Goal: Information Seeking & Learning: Understand process/instructions

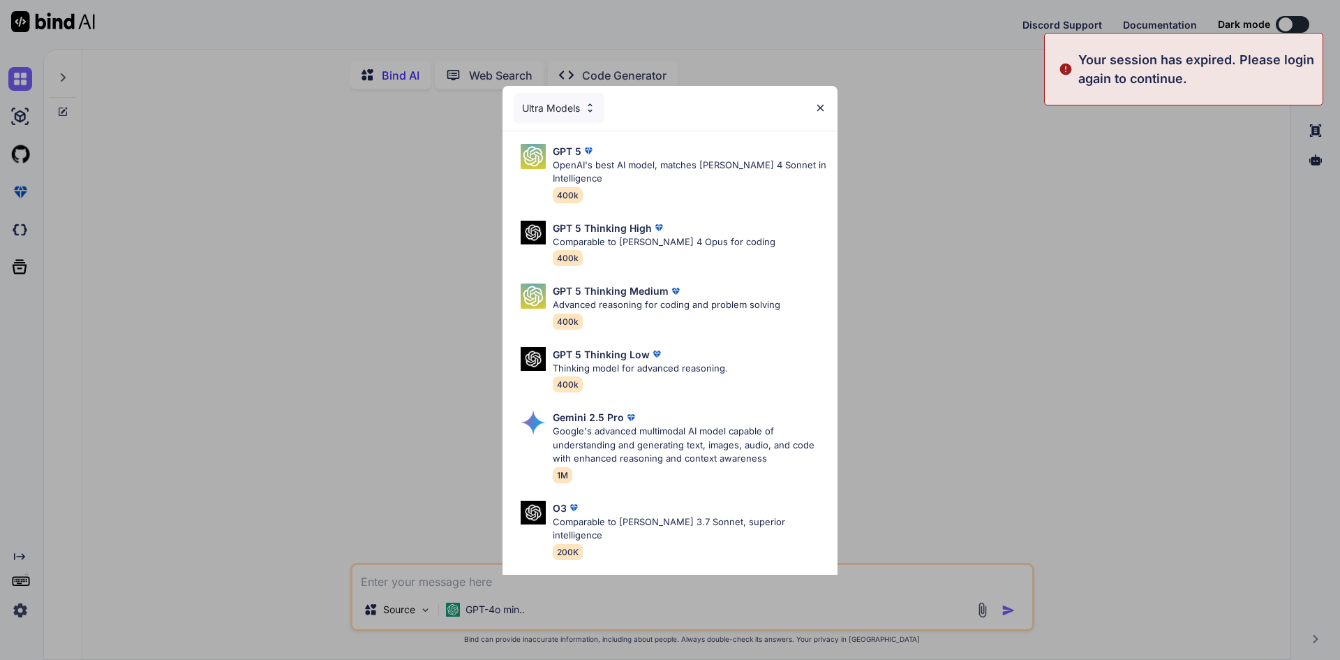
type textarea "x"
click at [824, 110] on img at bounding box center [821, 108] width 12 height 12
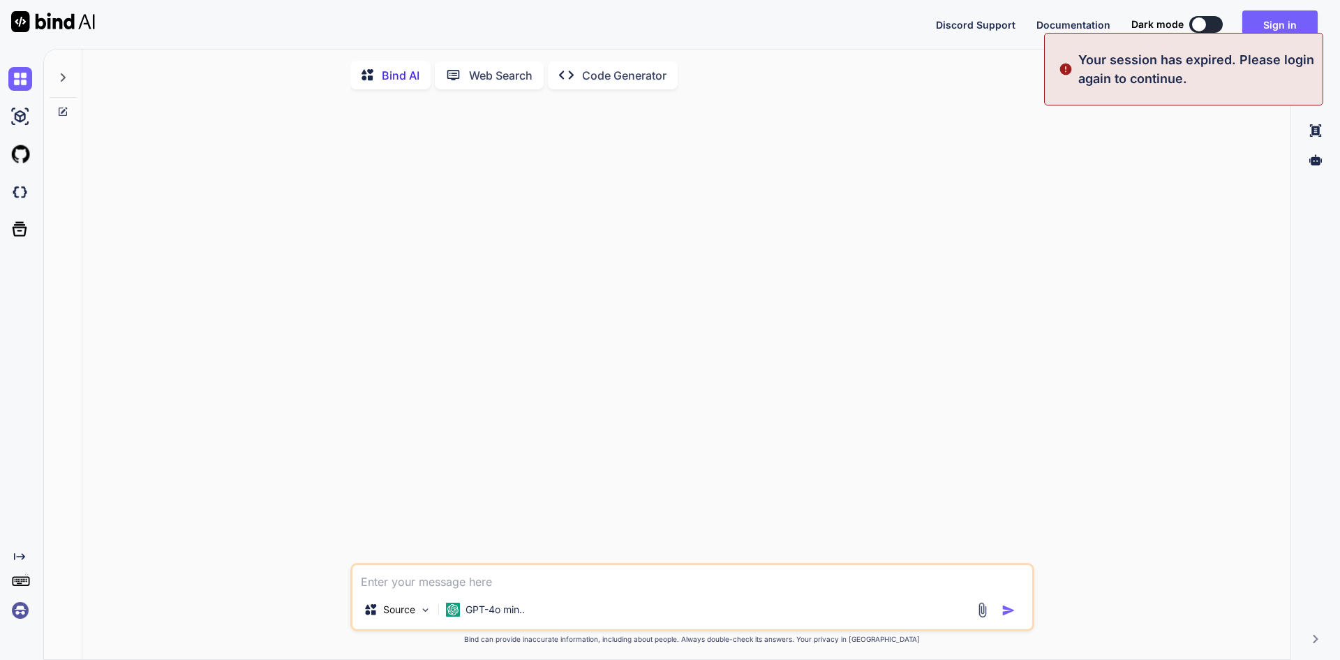
click at [998, 204] on div at bounding box center [693, 332] width 681 height 462
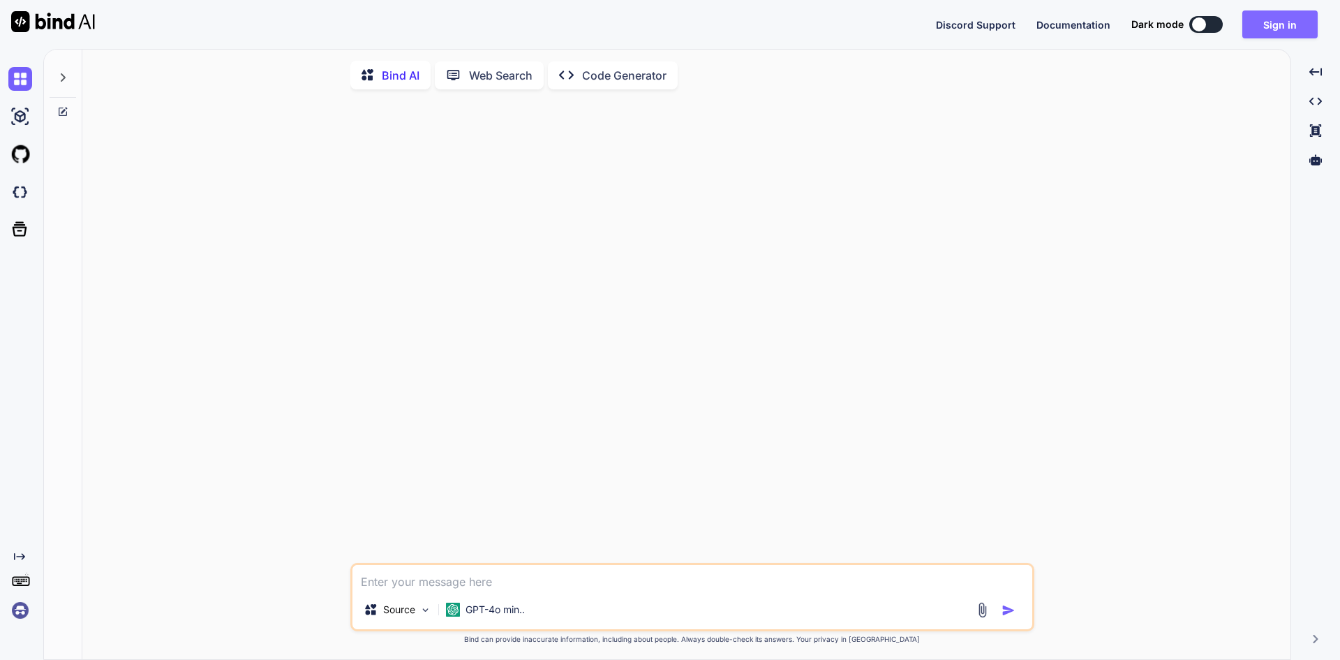
click at [1289, 20] on button "Sign in" at bounding box center [1280, 24] width 75 height 28
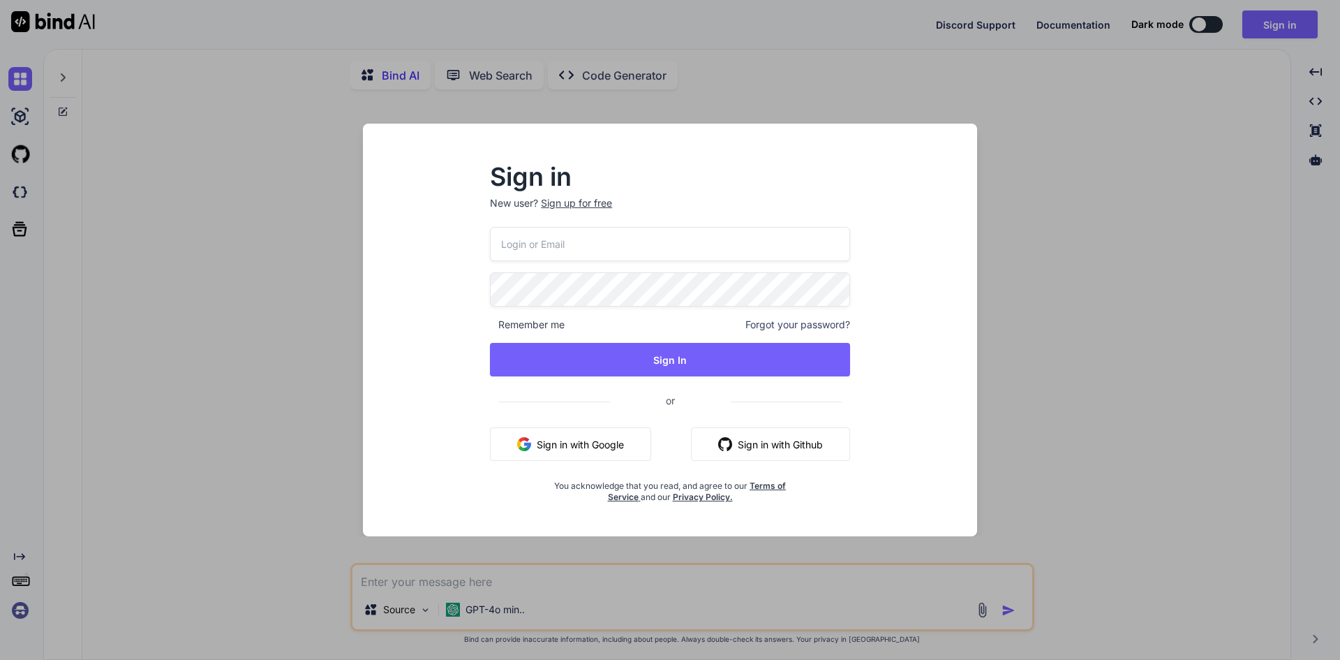
click at [602, 441] on button "Sign in with Google" at bounding box center [570, 444] width 161 height 34
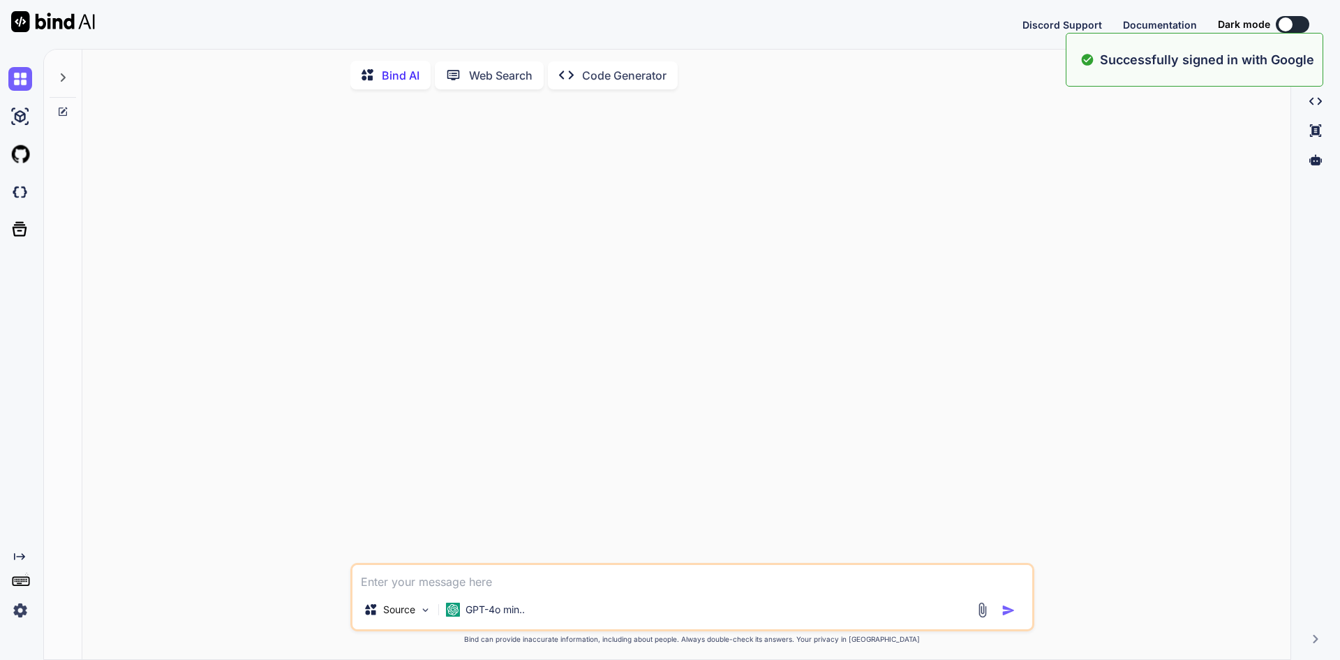
click at [505, 584] on textarea at bounding box center [693, 577] width 680 height 25
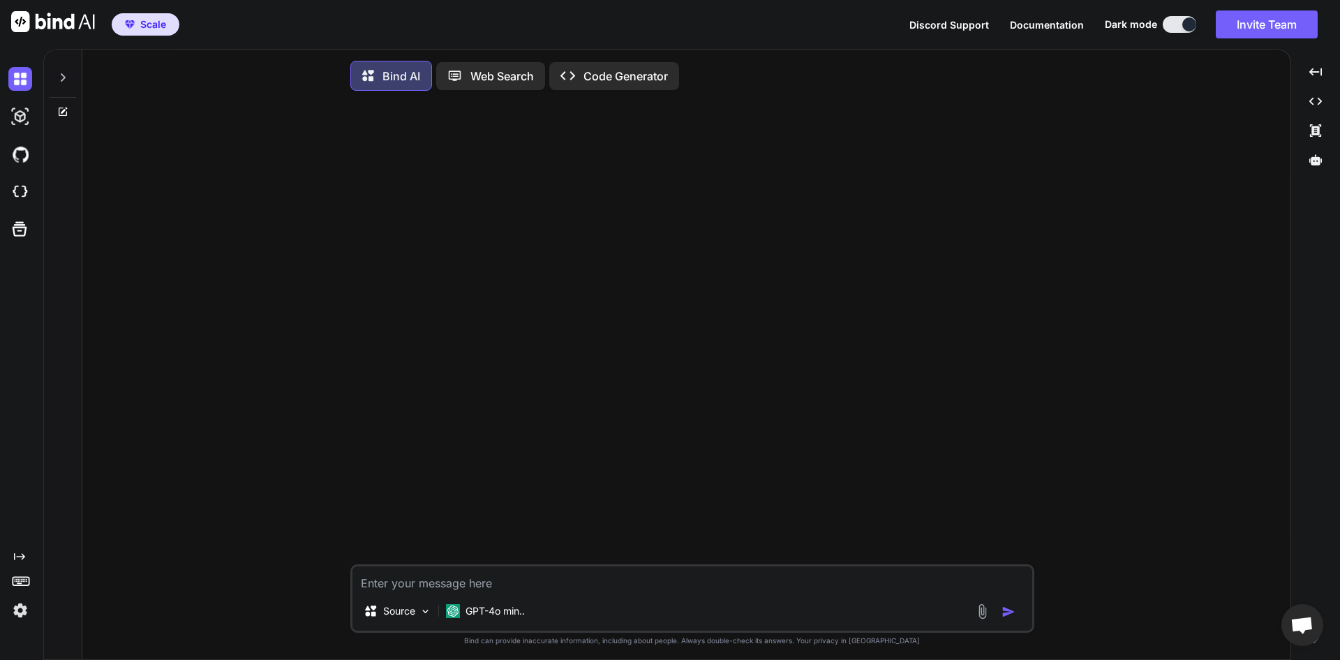
click at [140, 23] on span "Scale" at bounding box center [153, 24] width 26 height 14
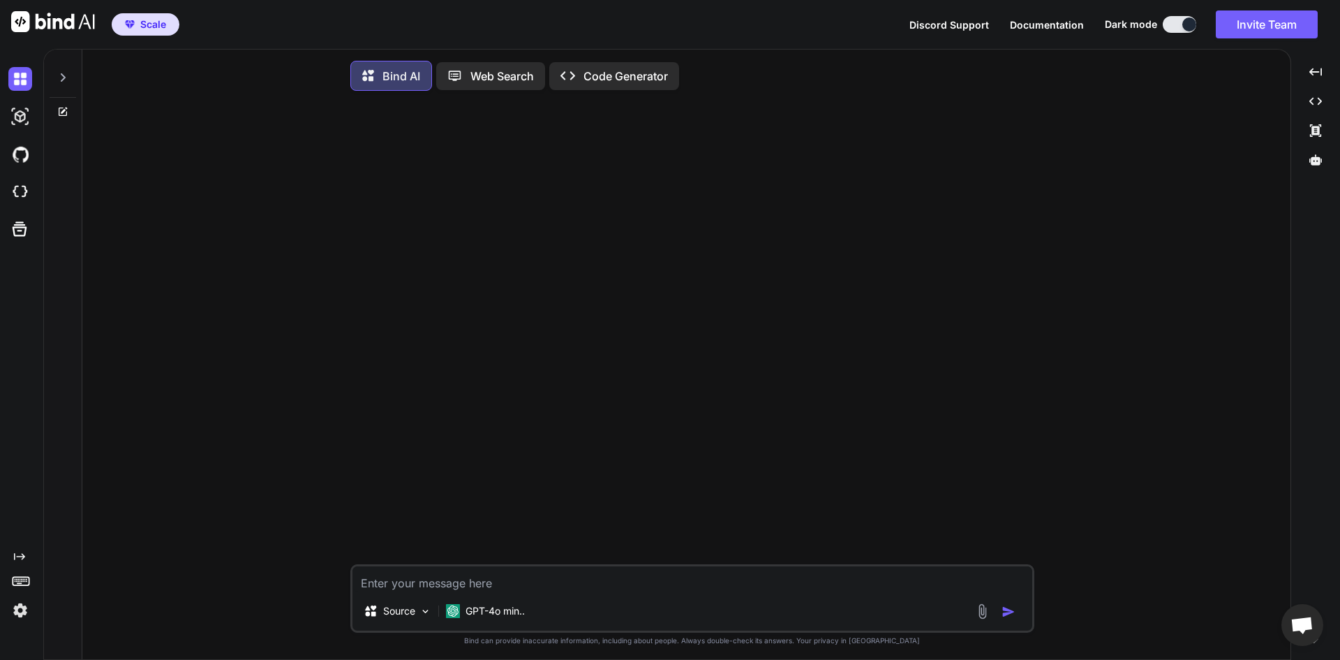
click at [230, 169] on div "Source GPT-4o min.. Created with Bind Always check its answers. Privacy in Bind…" at bounding box center [692, 382] width 1197 height 561
click at [412, 586] on textarea at bounding box center [693, 578] width 680 height 25
click at [506, 618] on p "GPT-4o min.." at bounding box center [495, 611] width 59 height 14
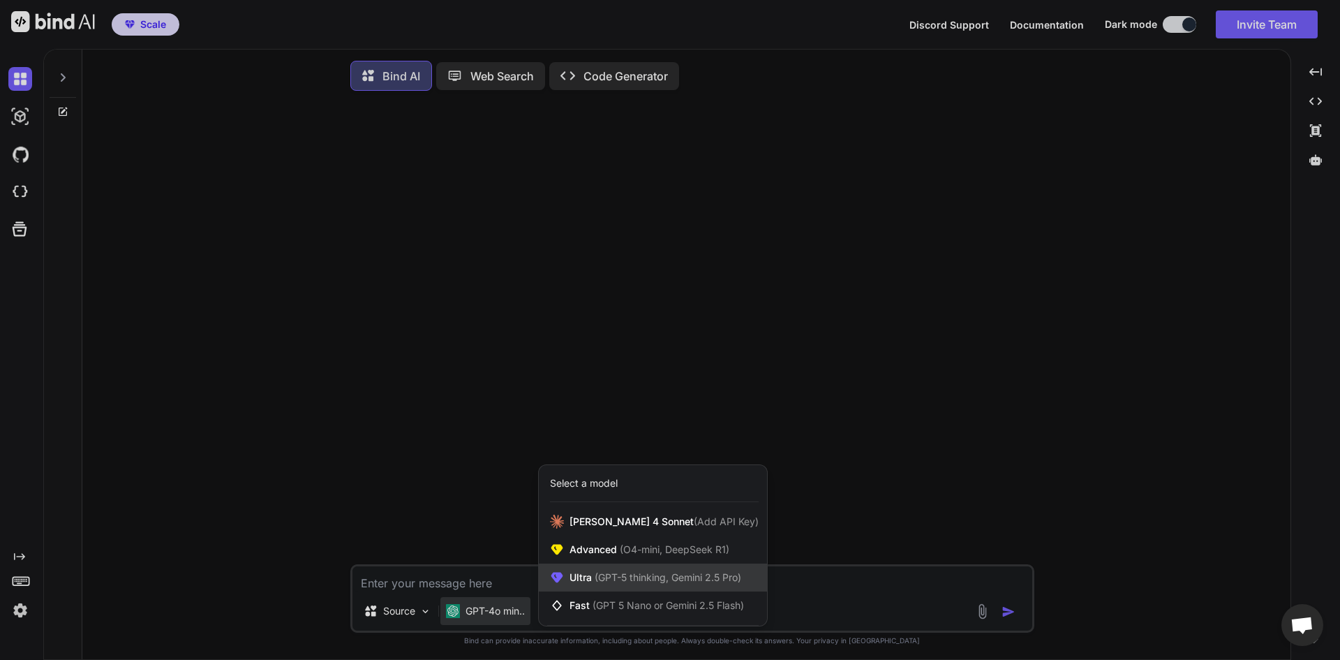
click at [625, 574] on span "(GPT-5 thinking, Gemini 2.5 Pro)" at bounding box center [666, 577] width 149 height 12
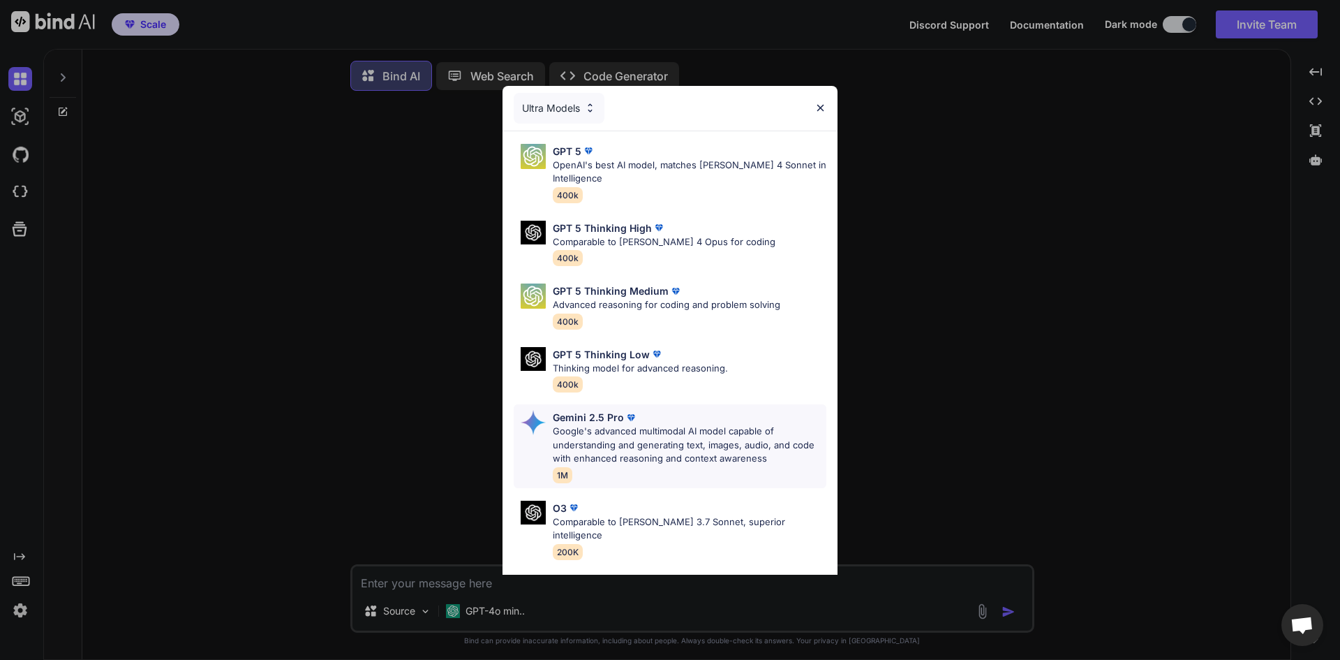
click at [620, 435] on p "Google's advanced multimodal AI model capable of understanding and generating t…" at bounding box center [690, 444] width 274 height 41
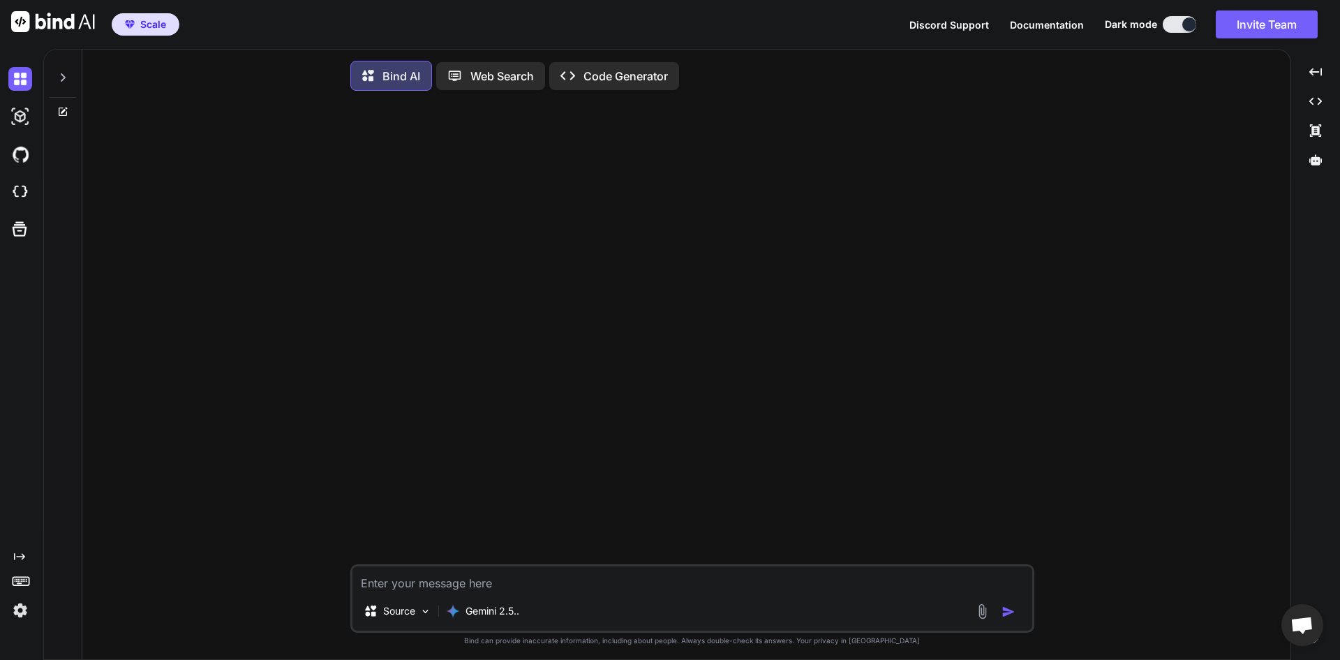
click at [521, 584] on textarea at bounding box center [693, 578] width 680 height 25
paste textarea "async function findLocatorByZip(zip) { const zipcodeObj = zipcodes.find(z => z.…"
type textarea "Please explain async function findLocatorByZip(zip) { const zipcodeObj = zipcod…"
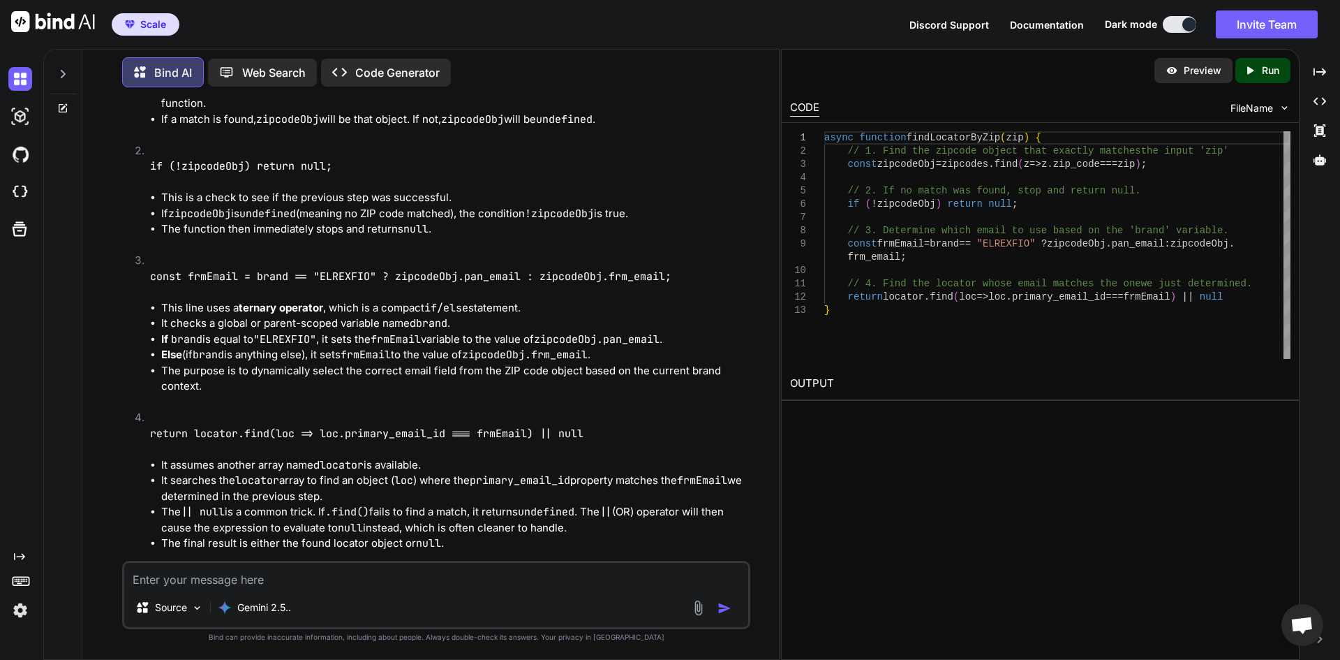
scroll to position [602, 0]
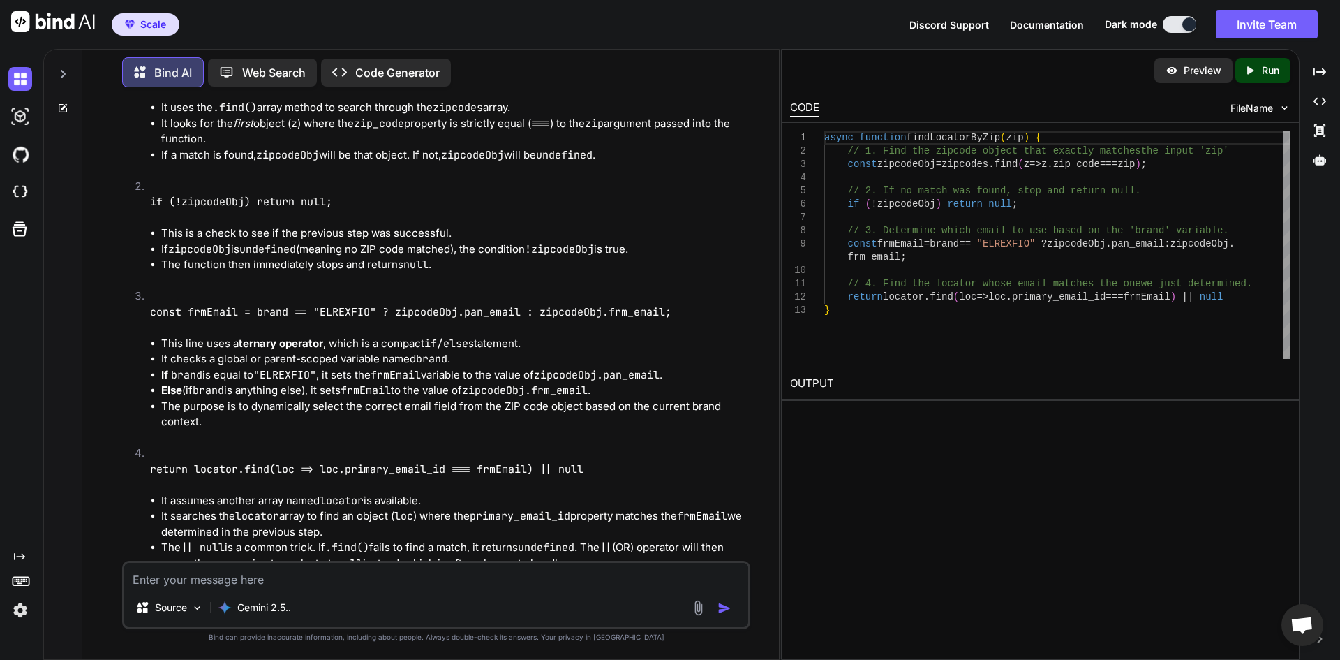
click at [593, 635] on p "Bind can provide inaccurate information, including about people. Always double-…" at bounding box center [436, 637] width 628 height 10
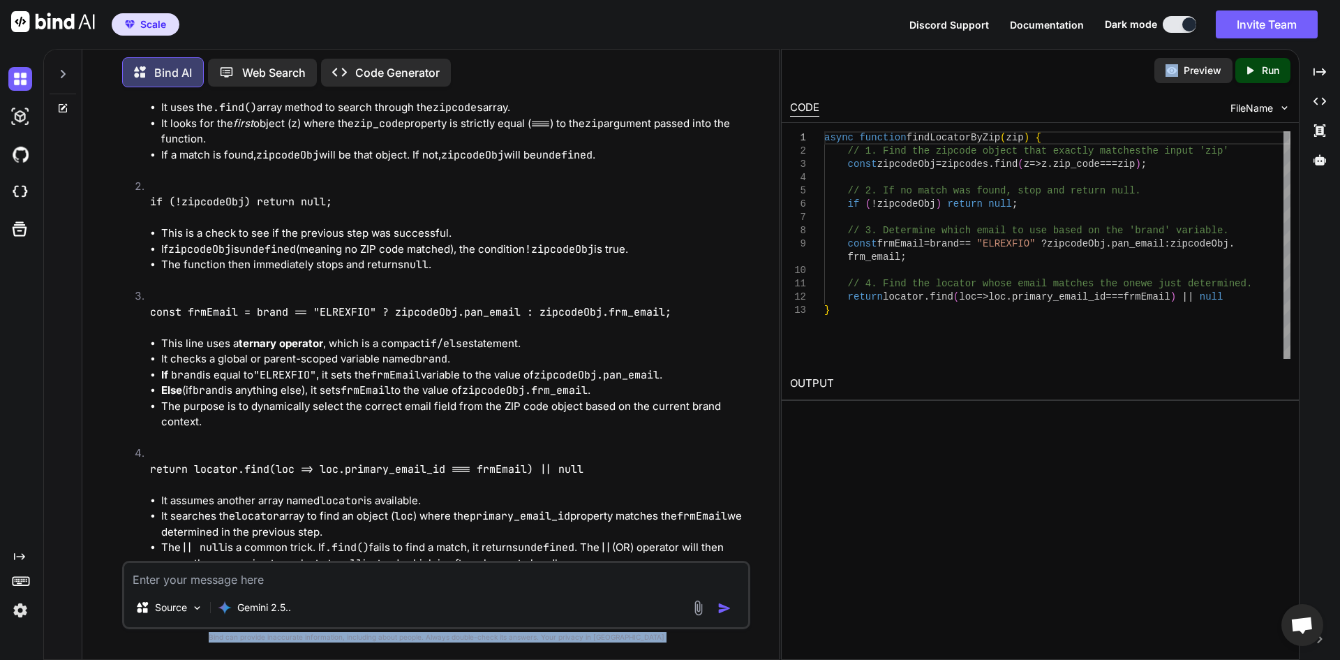
click at [593, 635] on p "Bind can provide inaccurate information, including about people. Always double-…" at bounding box center [436, 637] width 628 height 10
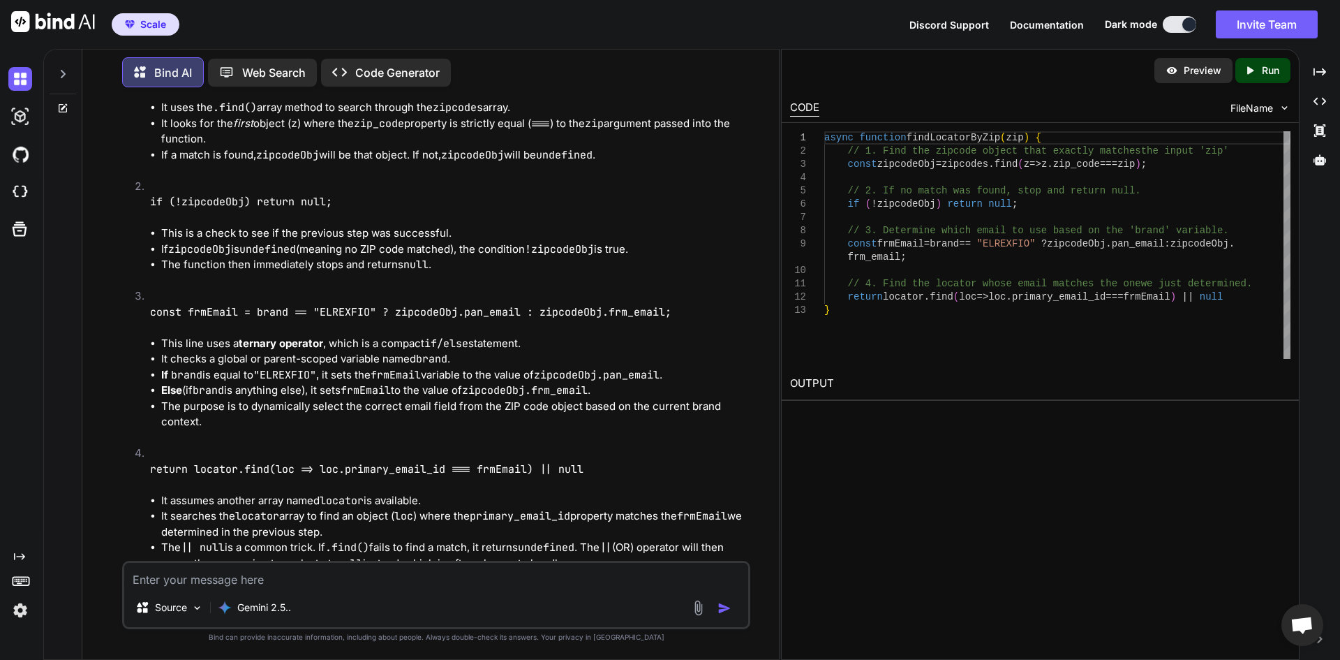
click at [494, 210] on p "if (!zipcodeObj) return null;" at bounding box center [449, 202] width 598 height 16
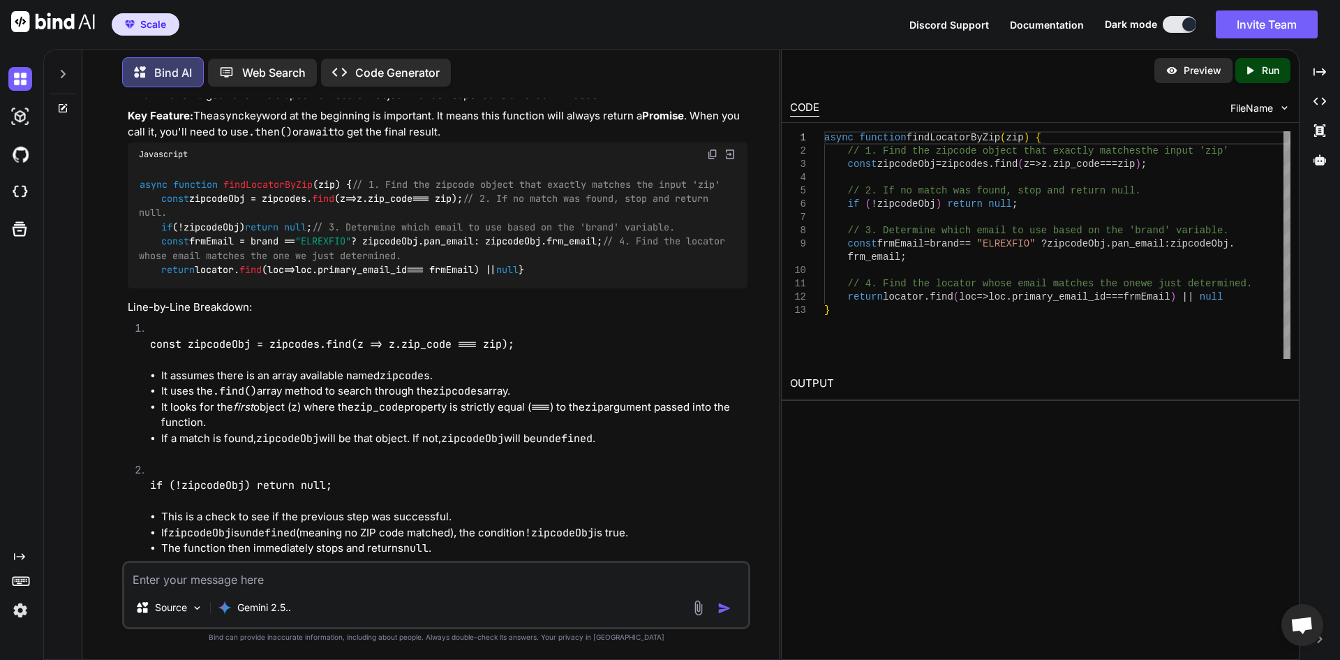
scroll to position [349, 0]
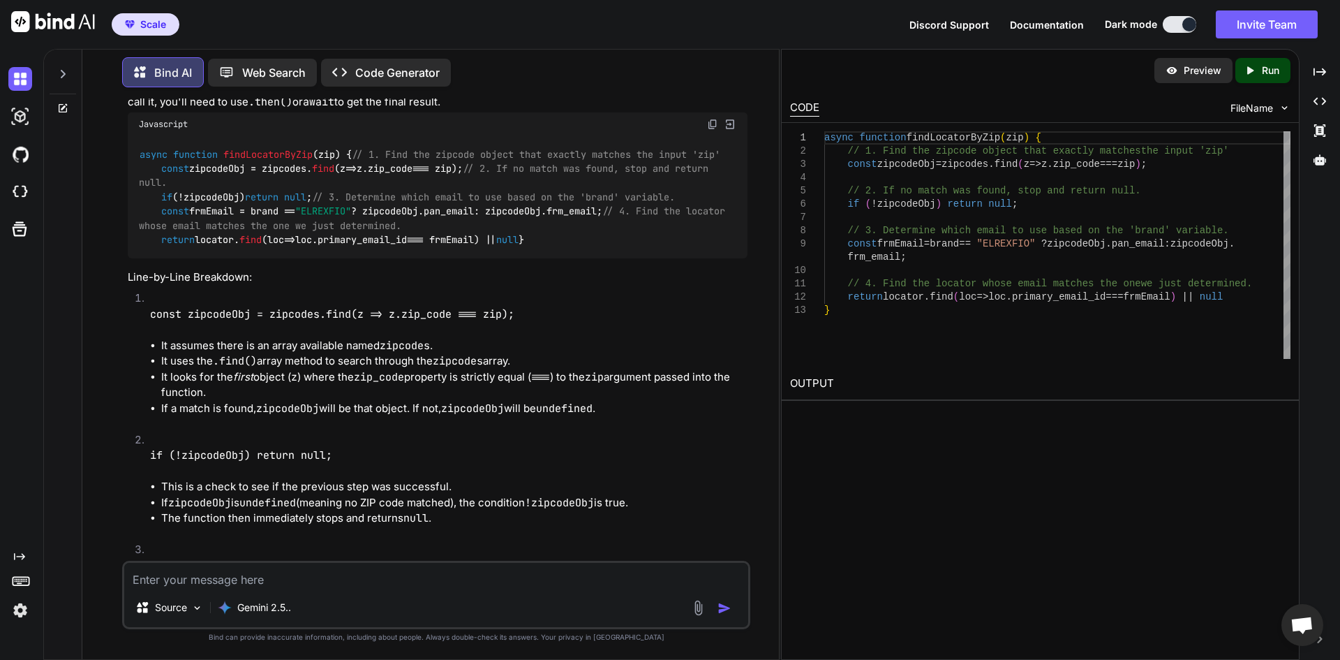
drag, startPoint x: 190, startPoint y: 329, endPoint x: 133, endPoint y: 155, distance: 183.4
click at [133, 155] on div "async function findLocatorByZip ( zip ) { // 1. Find the zipcode object that ex…" at bounding box center [438, 197] width 620 height 122
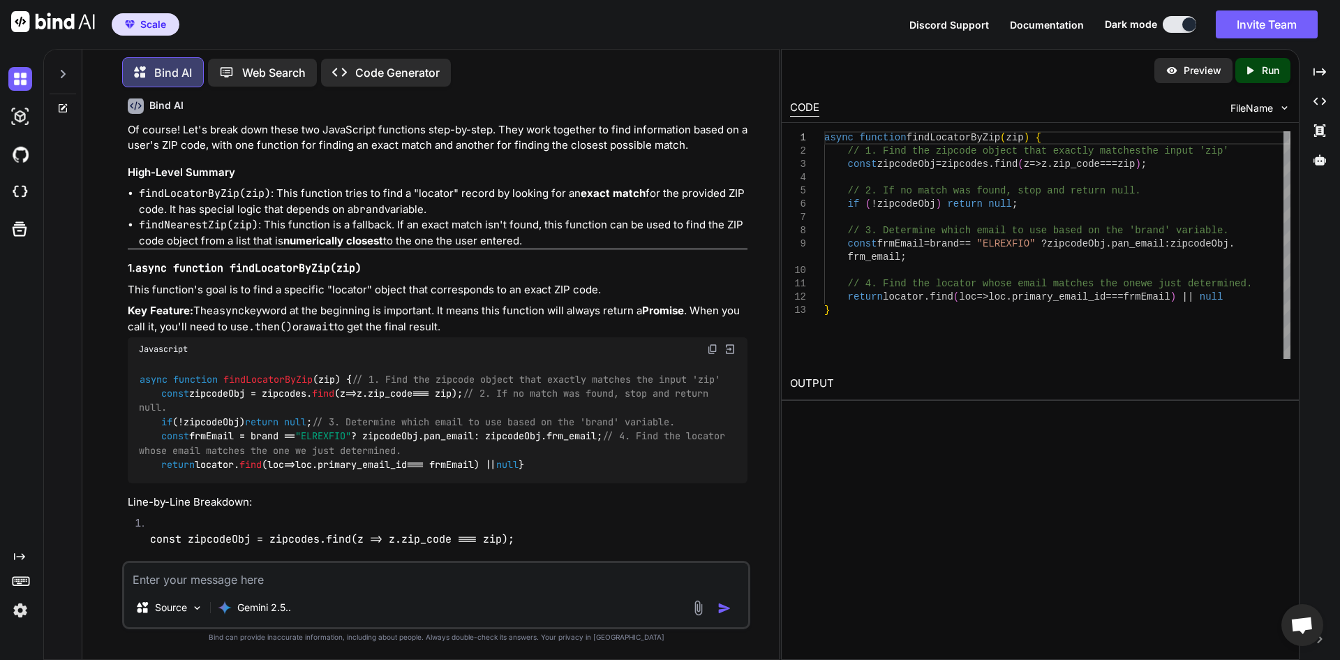
scroll to position [140, 0]
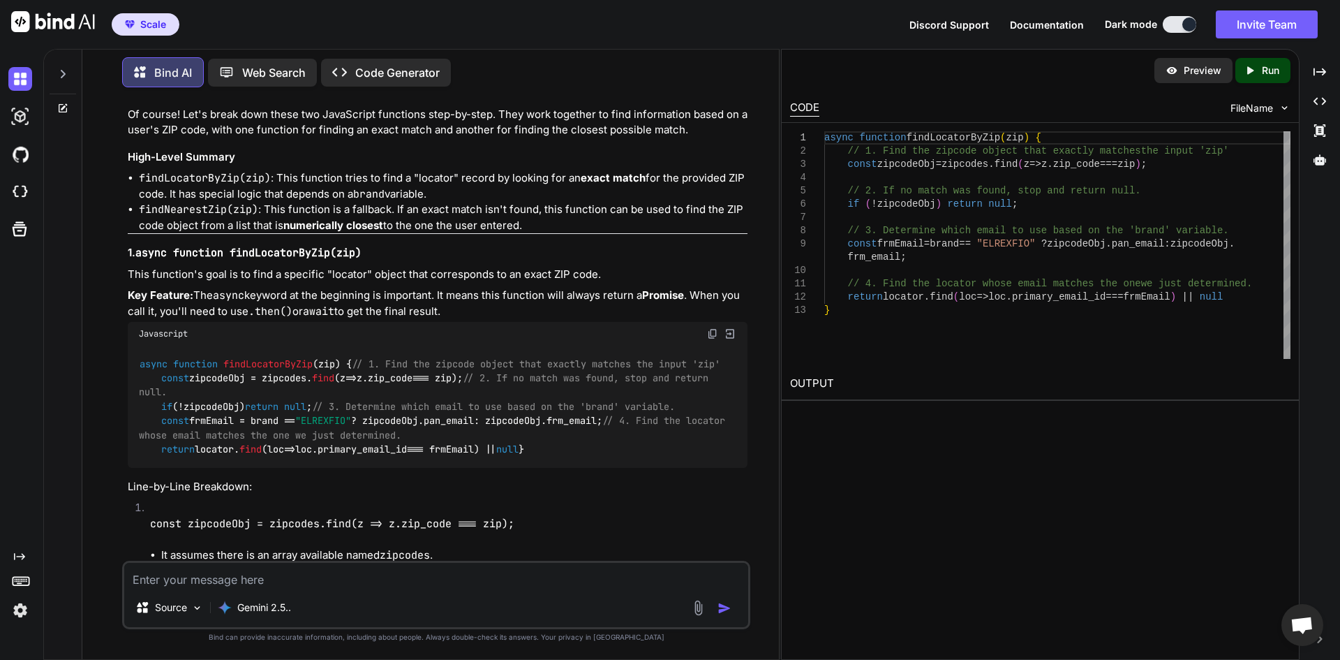
click at [1166, 24] on button at bounding box center [1180, 24] width 34 height 17
click at [1182, 27] on div at bounding box center [1189, 24] width 14 height 14
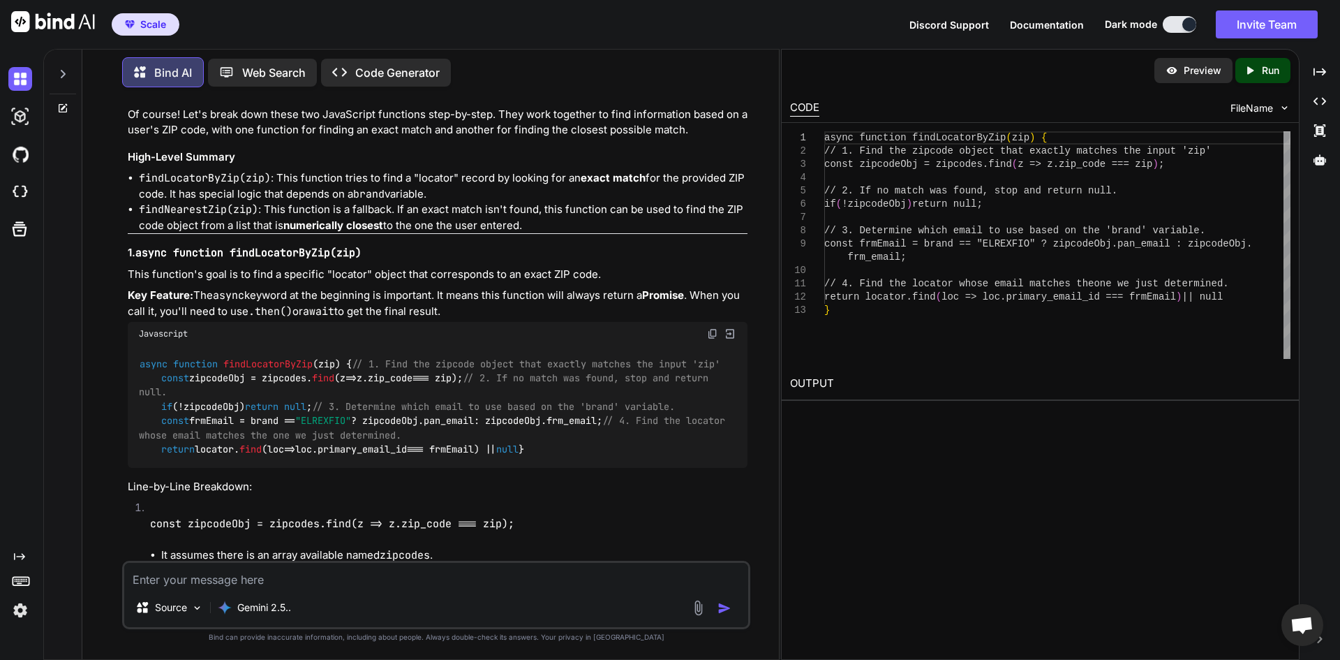
scroll to position [7, 0]
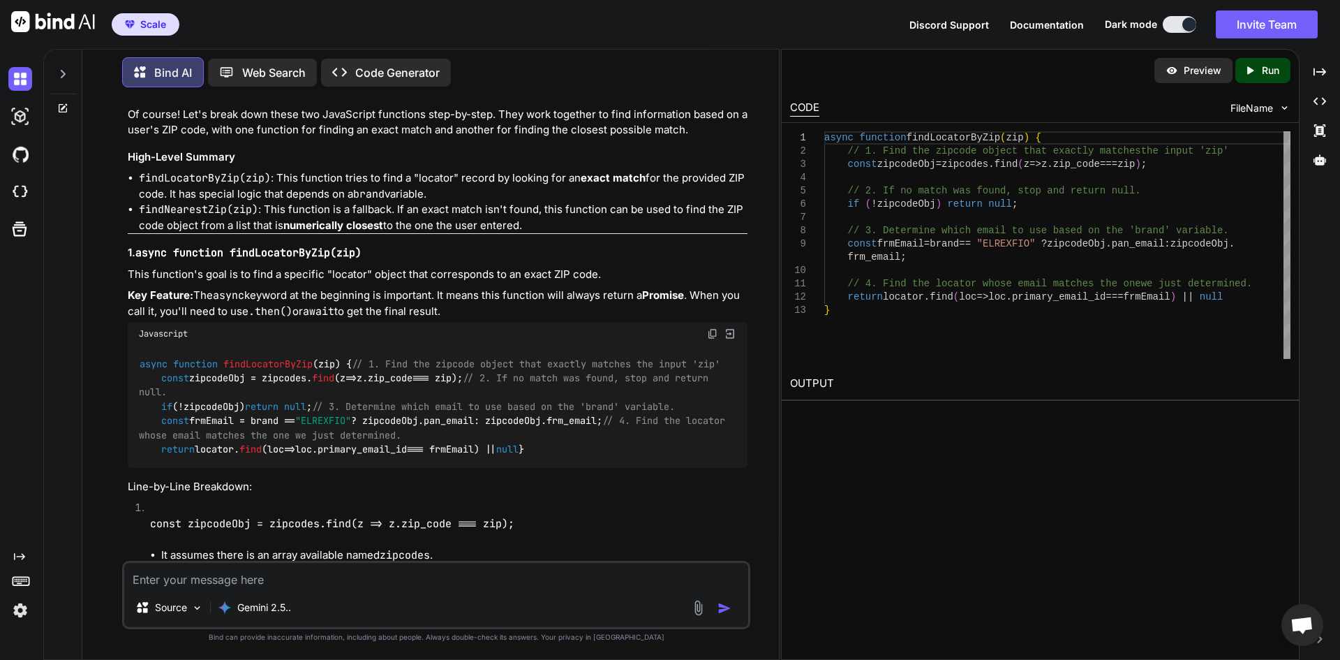
click at [1189, 26] on div at bounding box center [1189, 24] width 14 height 14
click at [1044, 23] on span "Documentation" at bounding box center [1047, 25] width 74 height 12
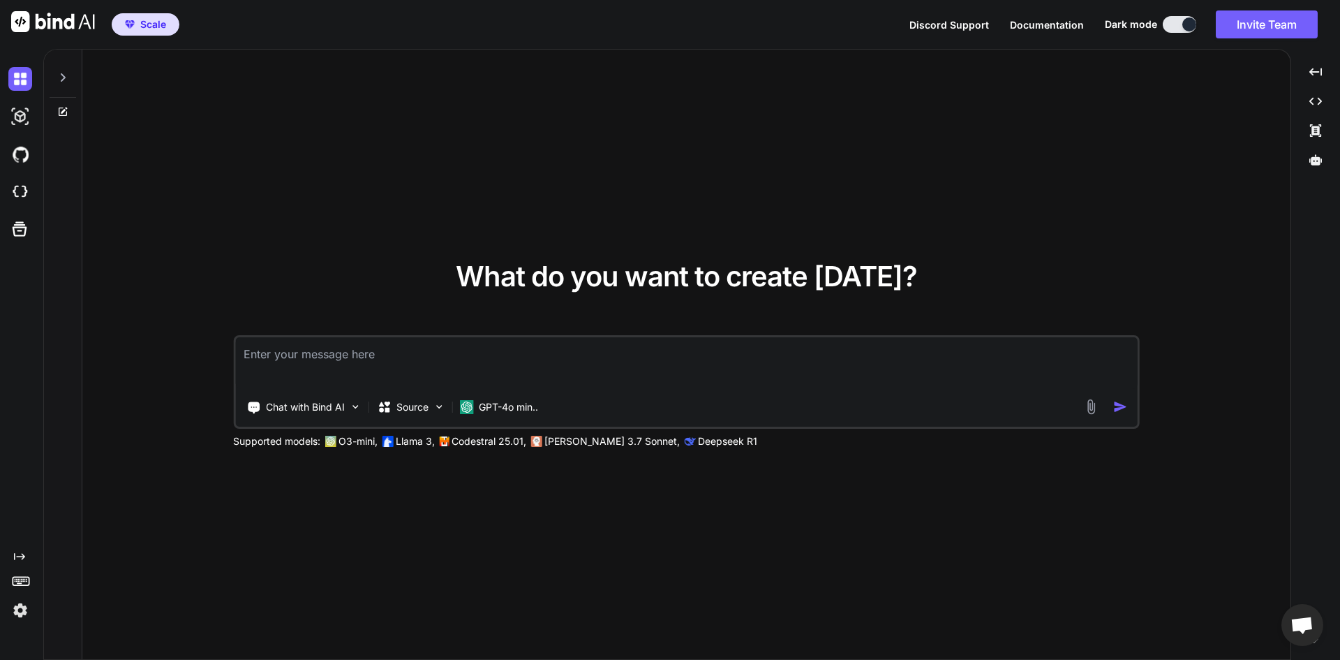
click at [64, 75] on icon at bounding box center [63, 77] width 5 height 8
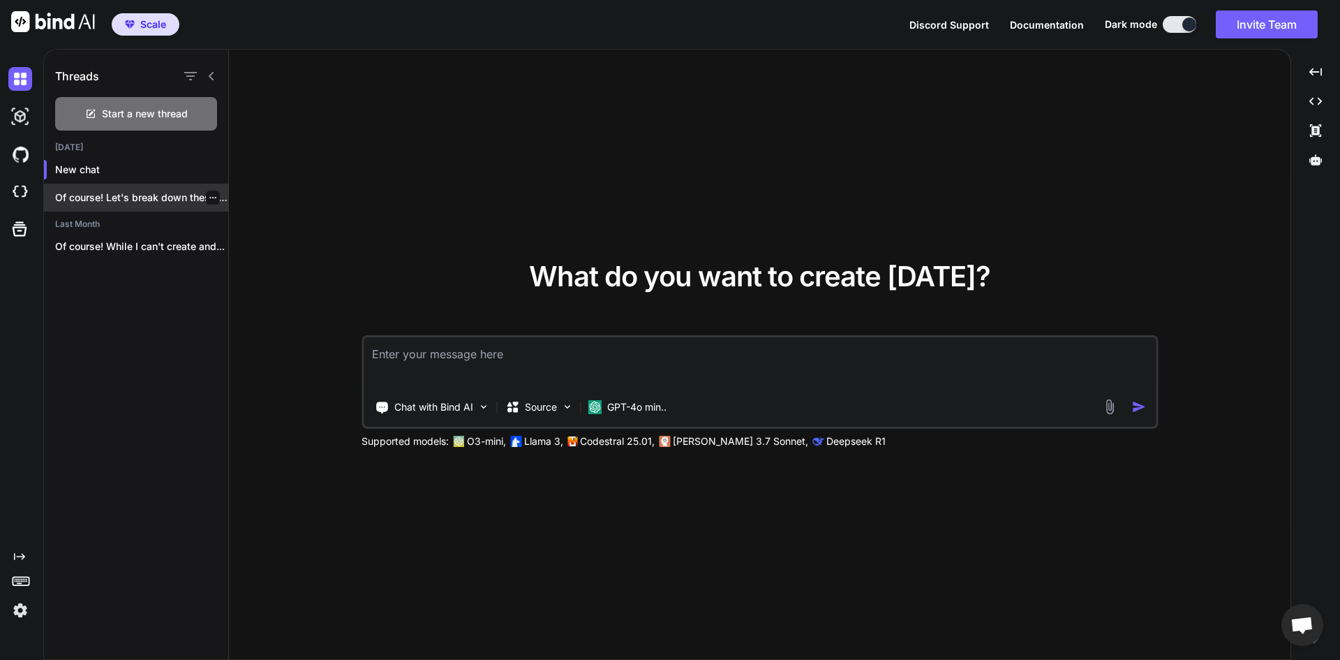
click at [166, 193] on p "Of course! Let's break down these two..." at bounding box center [141, 198] width 173 height 14
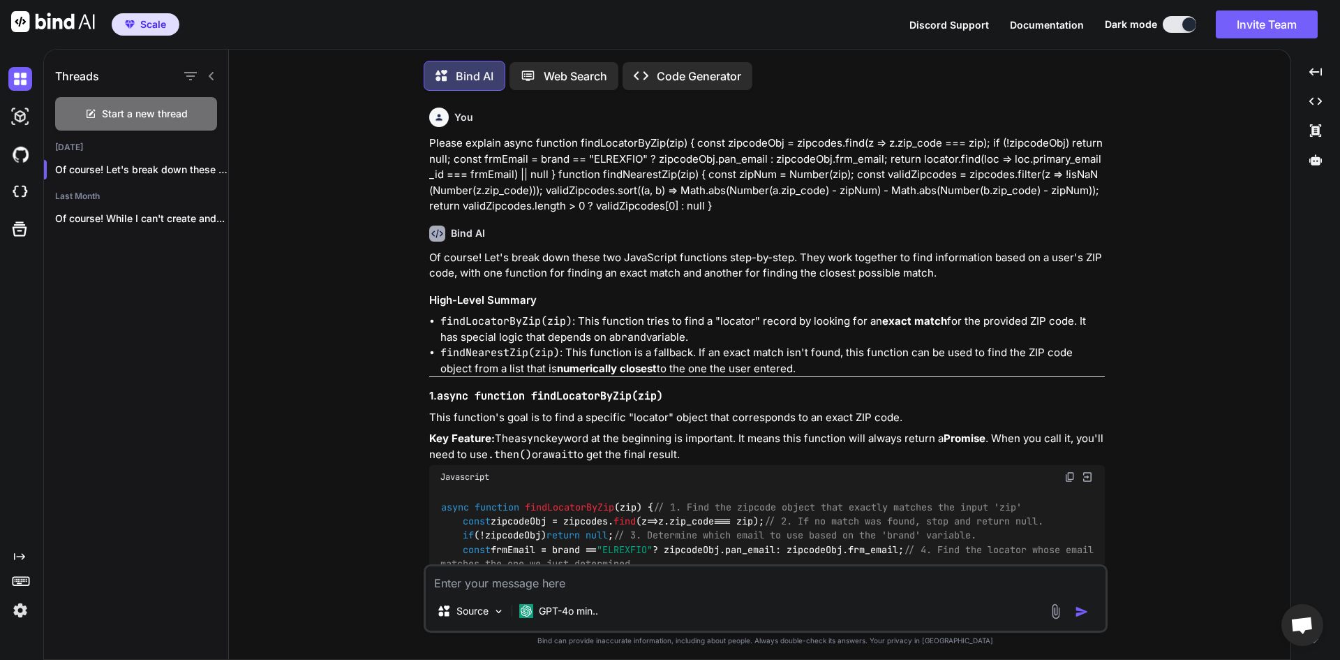
scroll to position [7, 0]
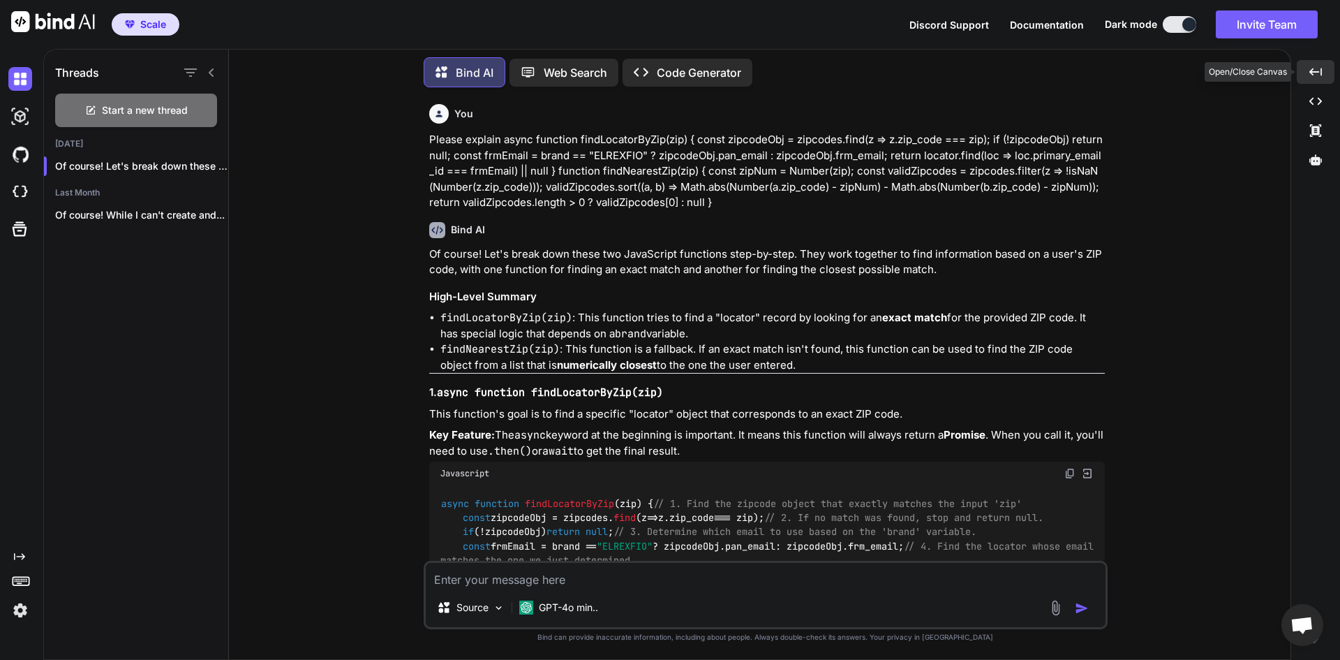
click at [1324, 68] on div "Created with Pixso." at bounding box center [1316, 72] width 38 height 24
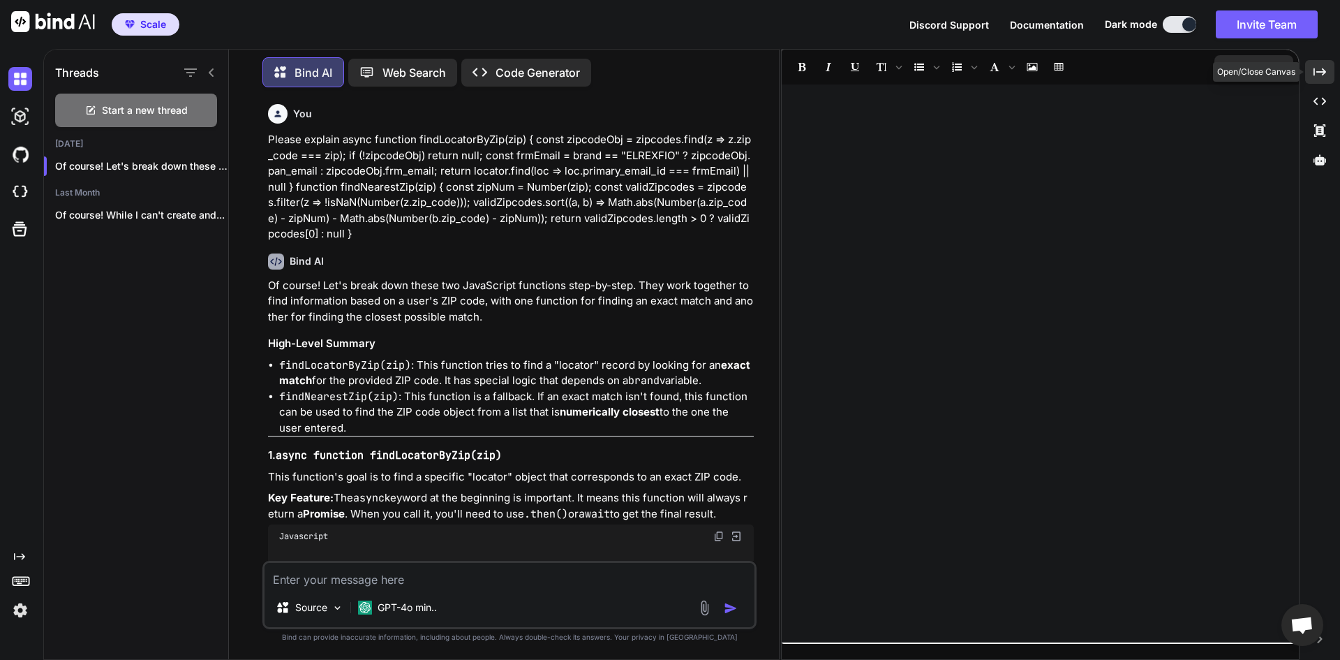
click at [1324, 68] on icon "Created with Pixso." at bounding box center [1320, 72] width 13 height 13
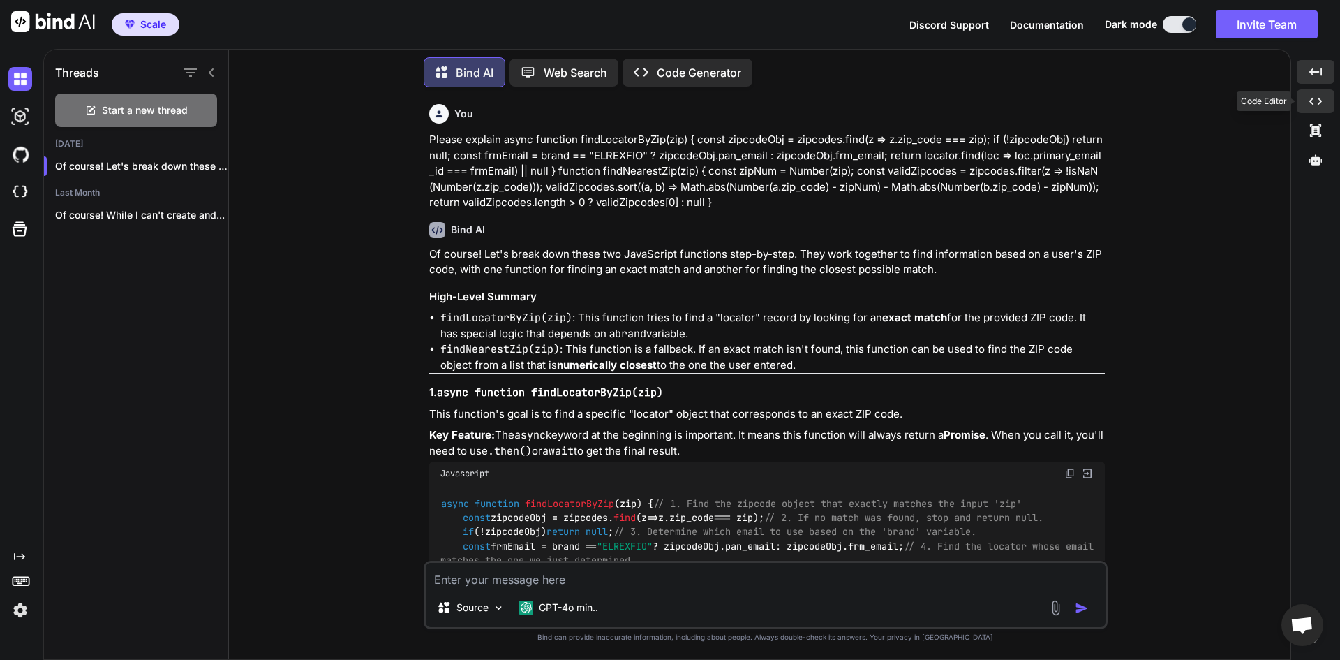
click at [1316, 106] on icon "Created with Pixso." at bounding box center [1316, 101] width 13 height 13
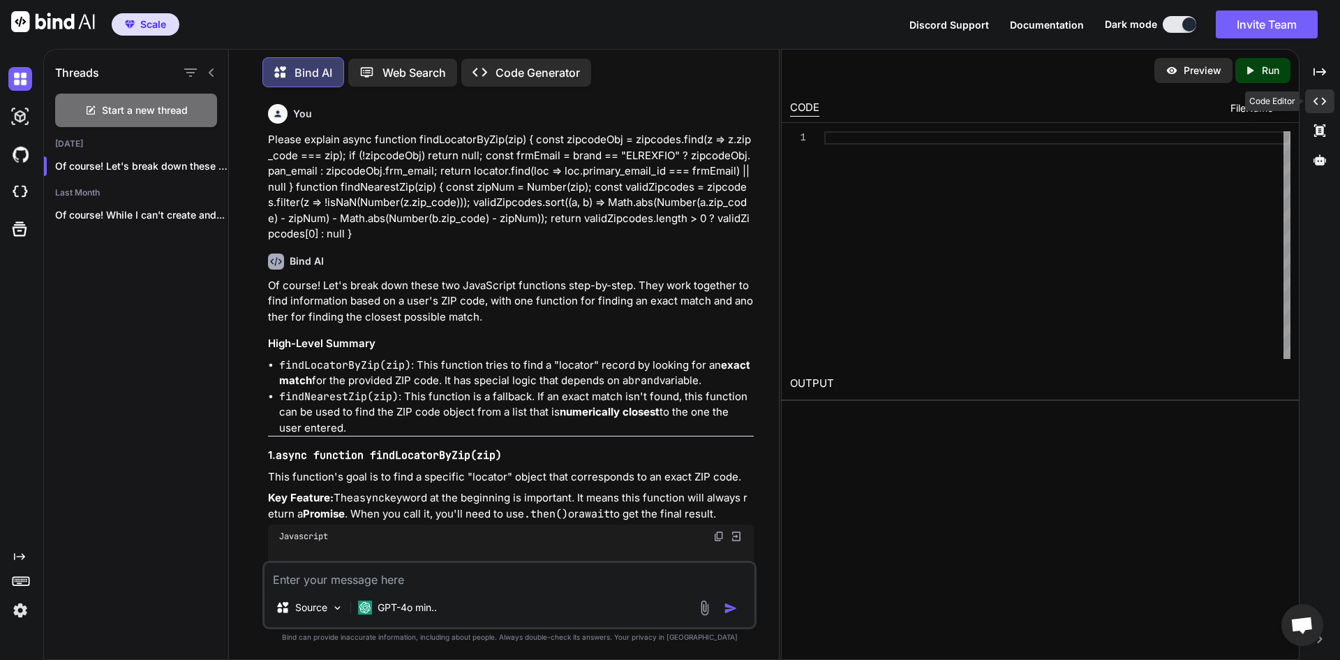
click at [1316, 106] on icon "Created with Pixso." at bounding box center [1320, 101] width 13 height 13
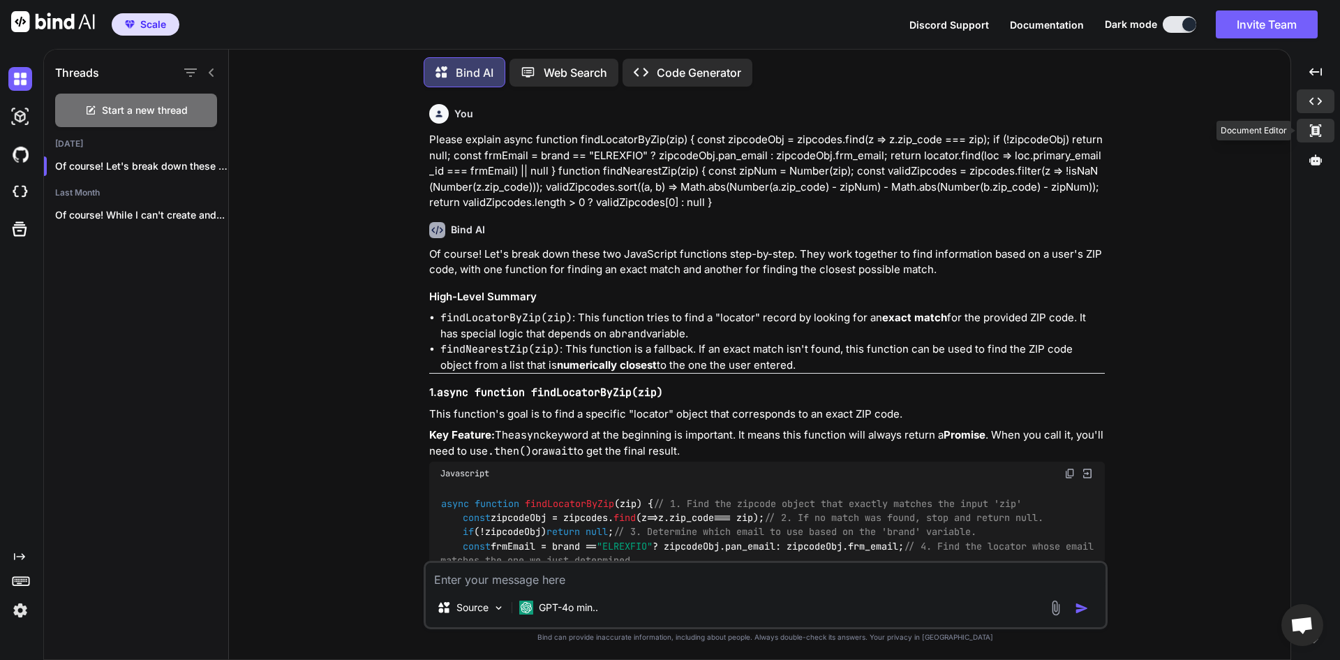
click at [1312, 131] on icon at bounding box center [1315, 130] width 11 height 13
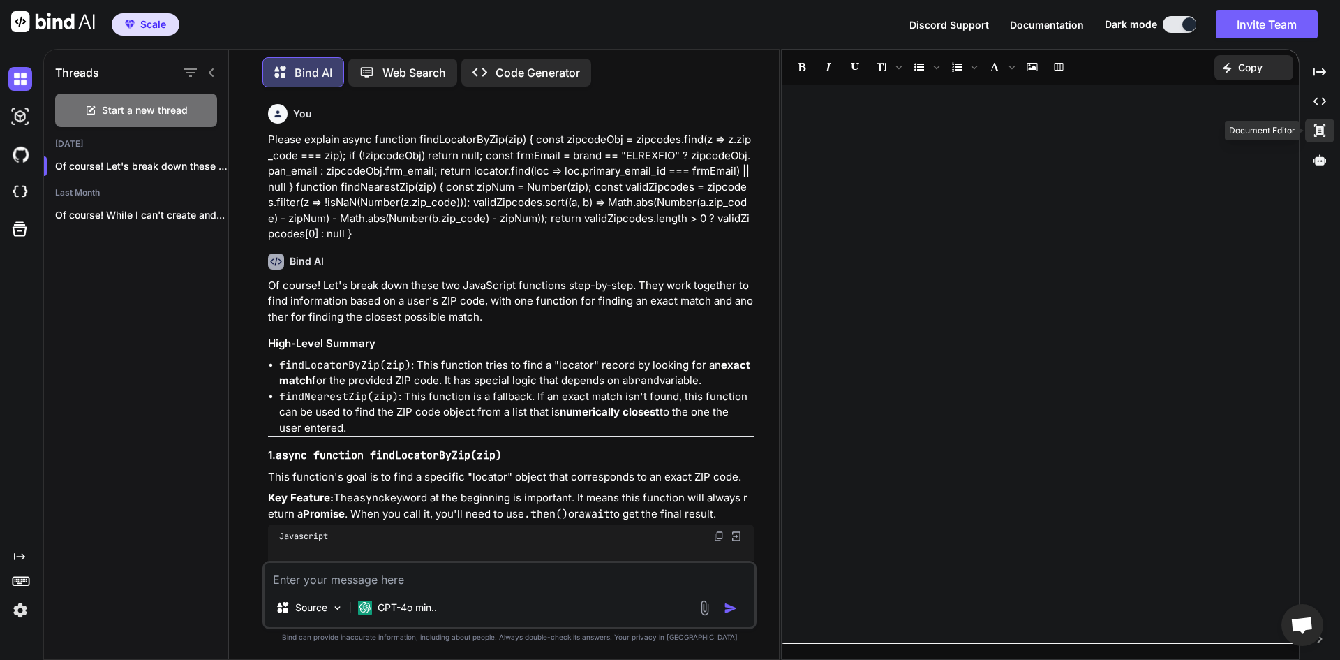
click at [1312, 131] on div "Created with Pixso." at bounding box center [1319, 131] width 29 height 24
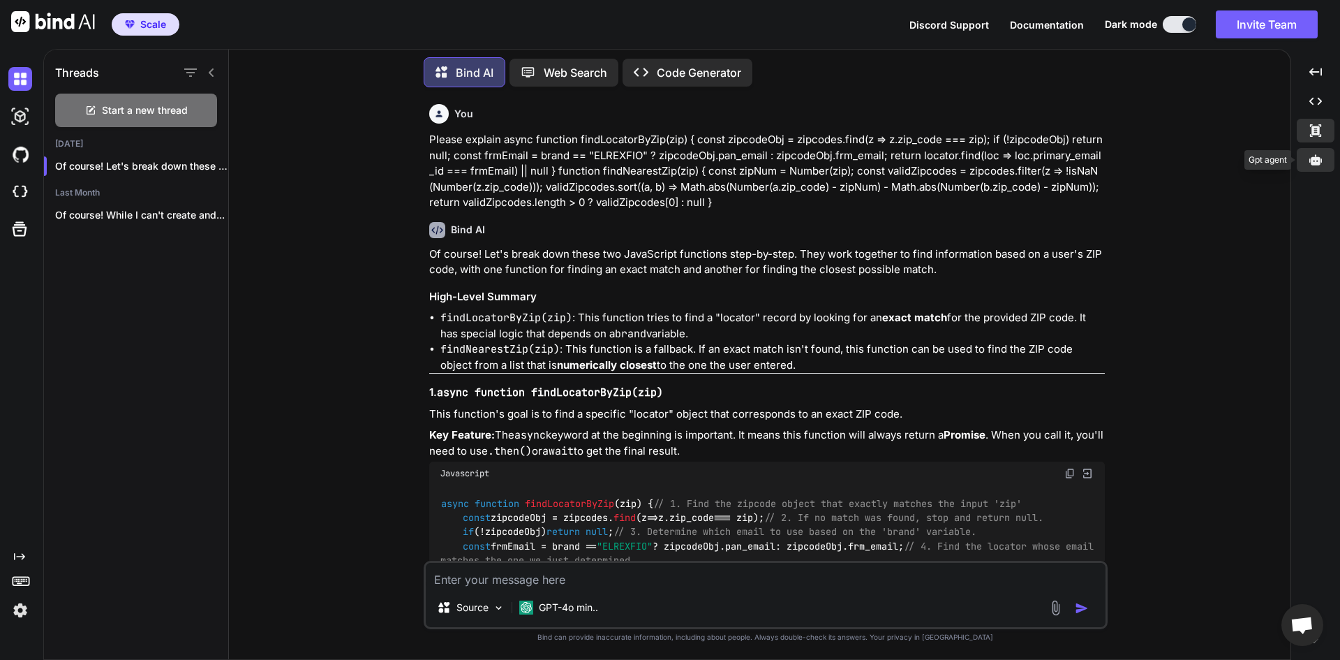
click at [1312, 158] on icon at bounding box center [1316, 159] width 13 height 10
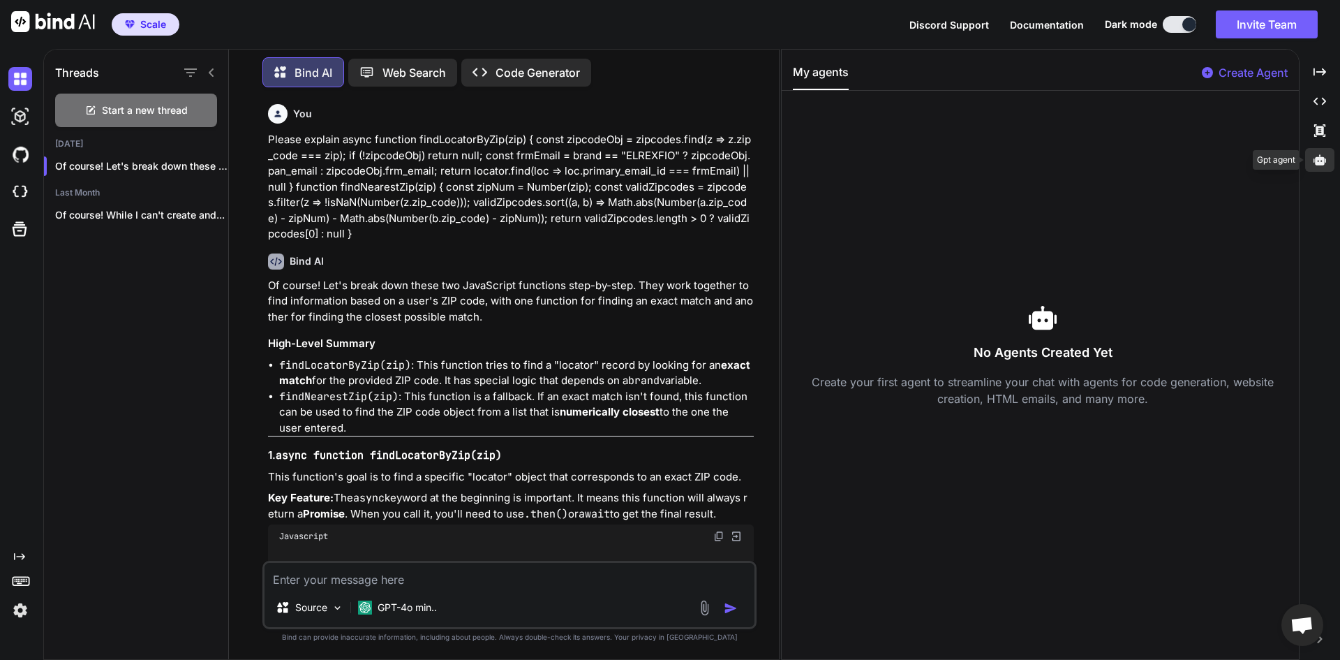
click at [1314, 162] on icon at bounding box center [1320, 159] width 13 height 10
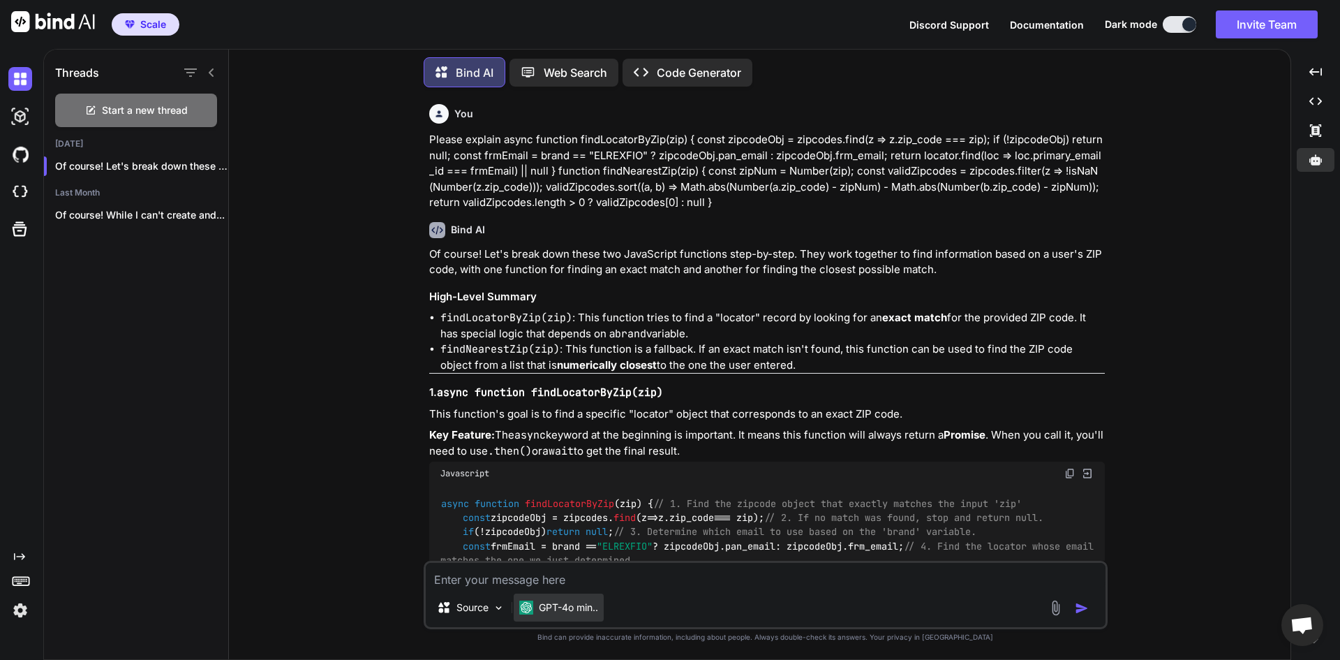
click at [574, 609] on p "GPT-4o min.." at bounding box center [568, 607] width 59 height 14
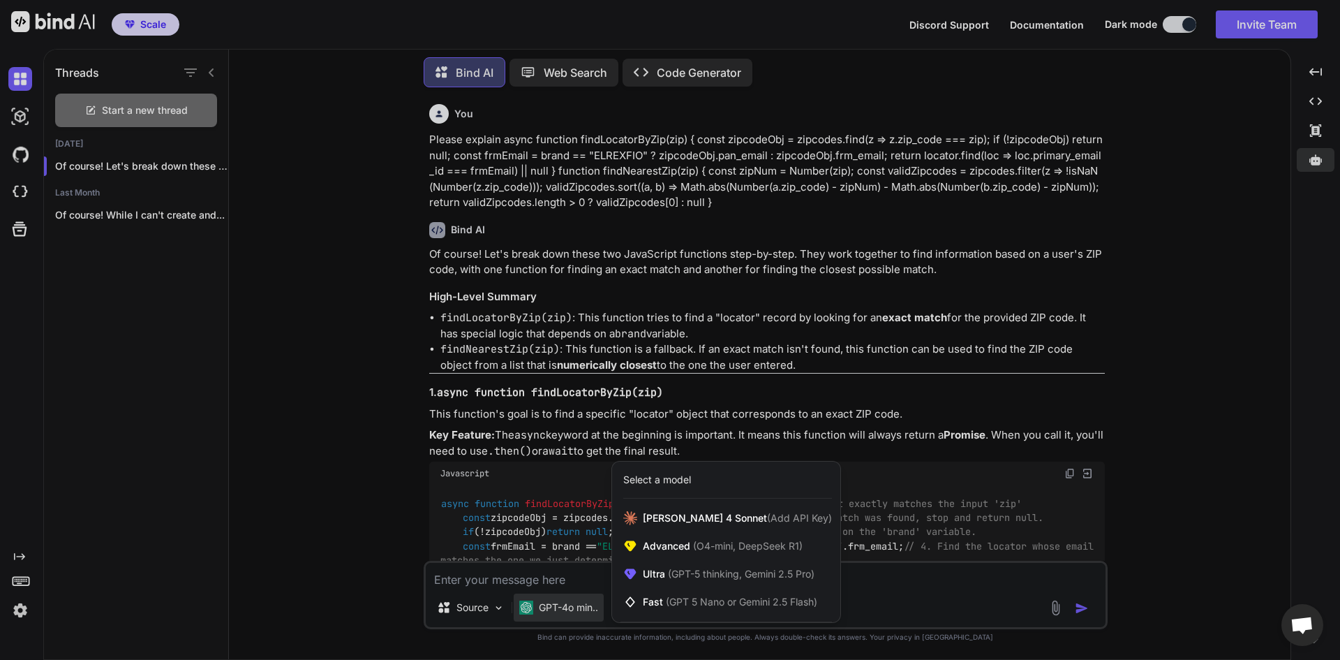
click at [427, 330] on div at bounding box center [670, 330] width 1340 height 660
type textarea "x"
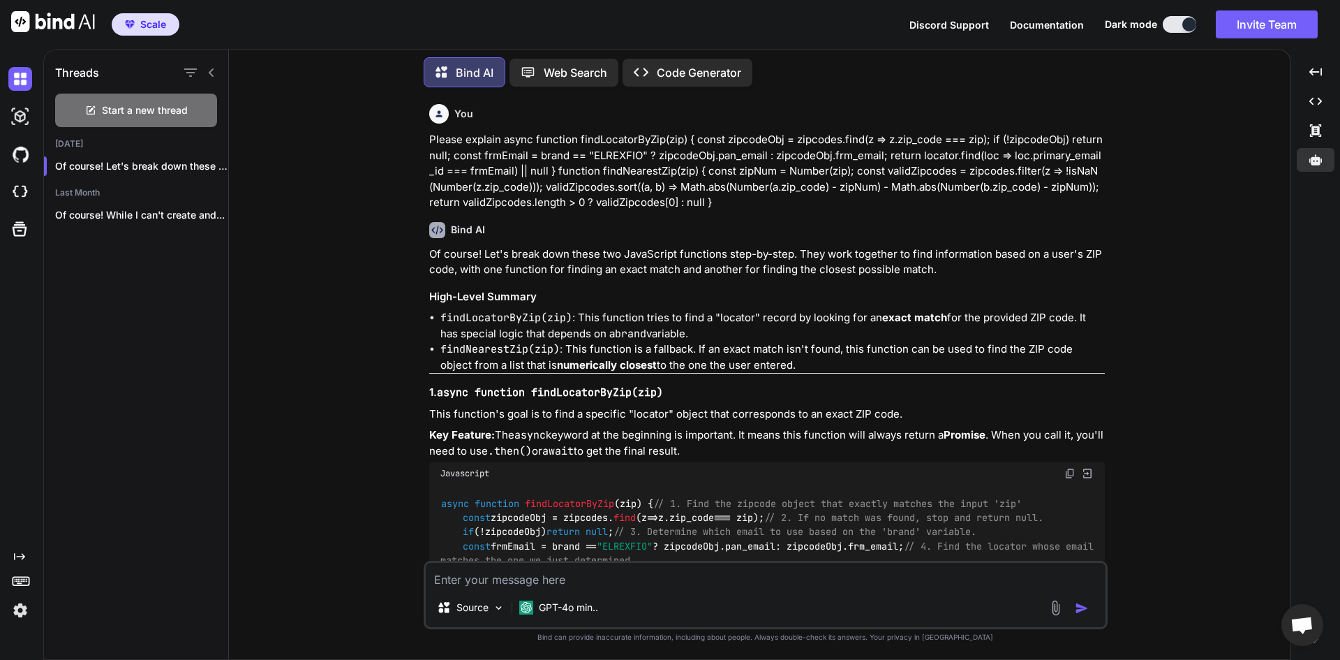
click at [1034, 344] on li "findNearestZip(zip) : This function is a fallback. If an exact match isn't foun…" at bounding box center [772, 356] width 665 height 31
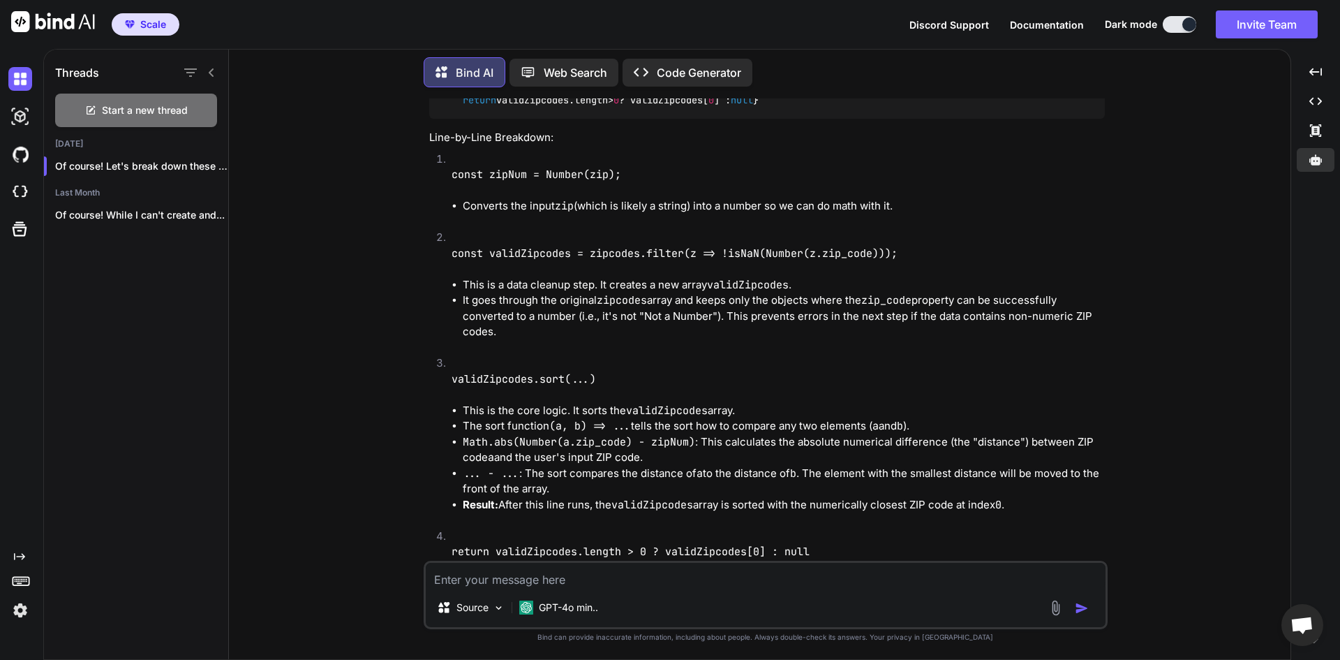
scroll to position [1256, 0]
